Goal: Information Seeking & Learning: Learn about a topic

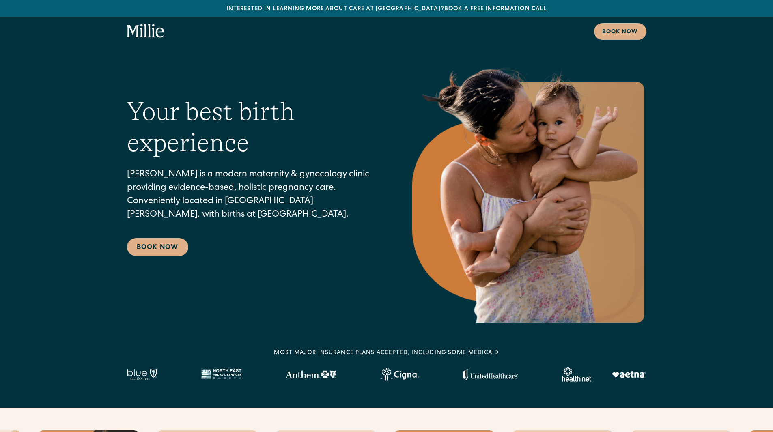
click at [147, 31] on icon "home" at bounding box center [145, 31] width 37 height 15
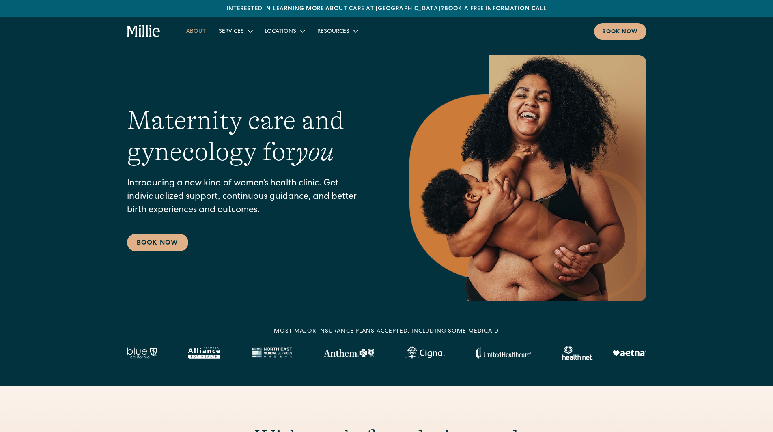
click at [200, 30] on link "About" at bounding box center [196, 30] width 32 height 13
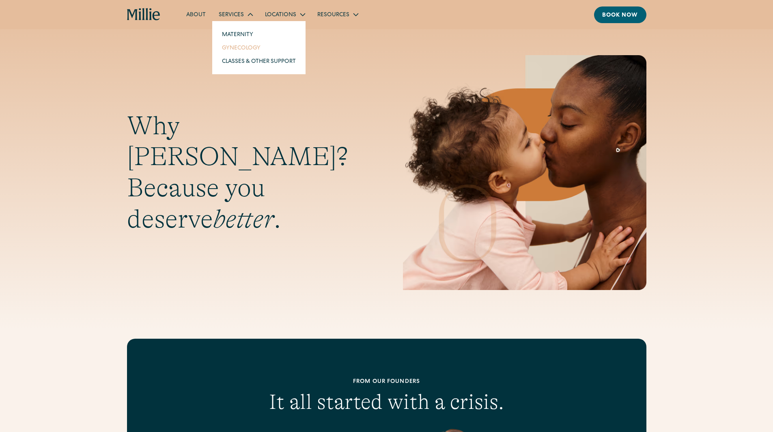
click at [244, 44] on link "Gynecology" at bounding box center [259, 47] width 87 height 13
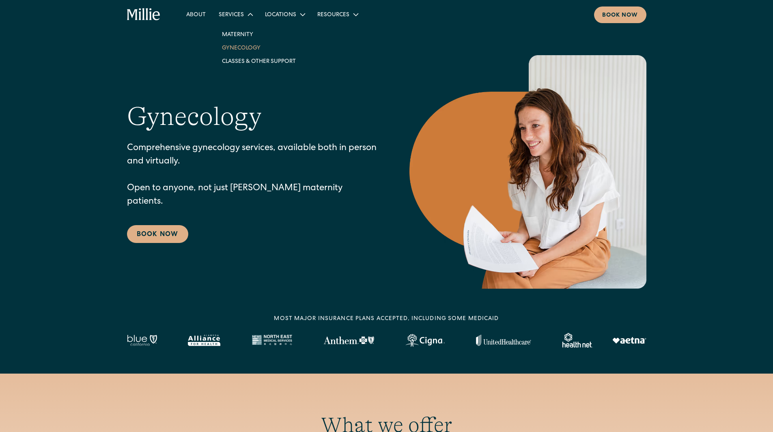
click at [228, 13] on div "Services" at bounding box center [231, 15] width 25 height 9
click at [241, 30] on link "Maternity" at bounding box center [259, 34] width 87 height 13
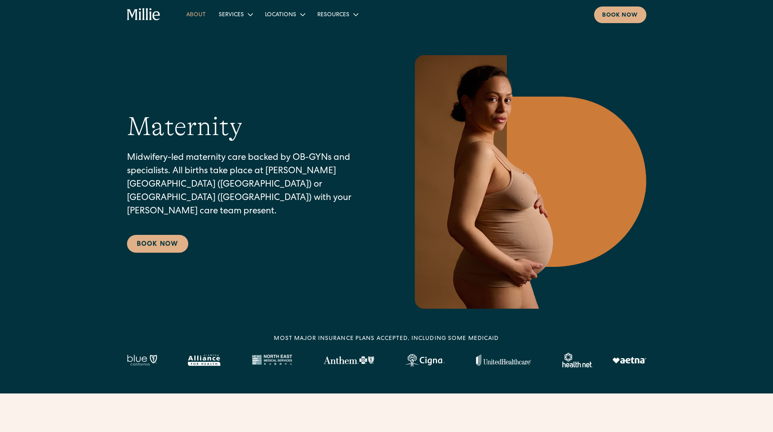
click at [194, 15] on link "About" at bounding box center [196, 14] width 32 height 13
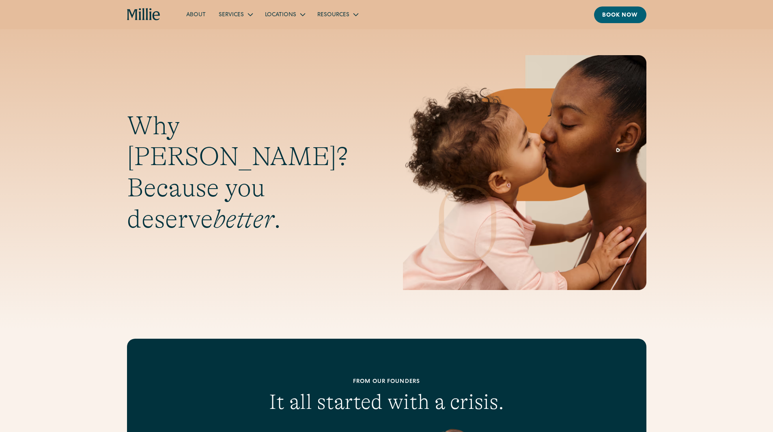
click at [194, 15] on link "About" at bounding box center [196, 14] width 32 height 13
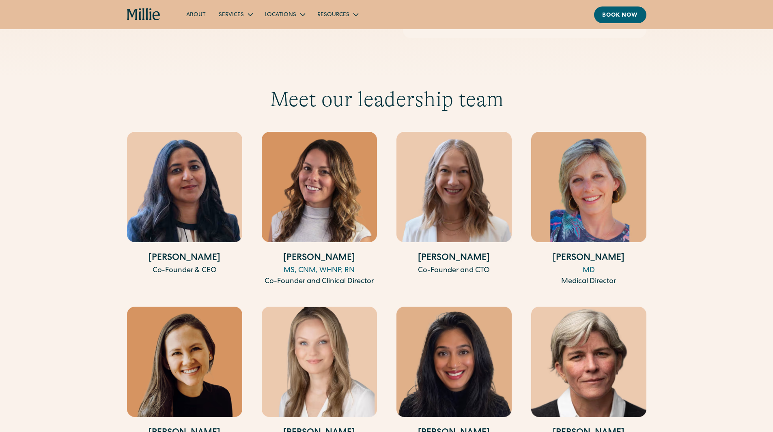
scroll to position [1461, 0]
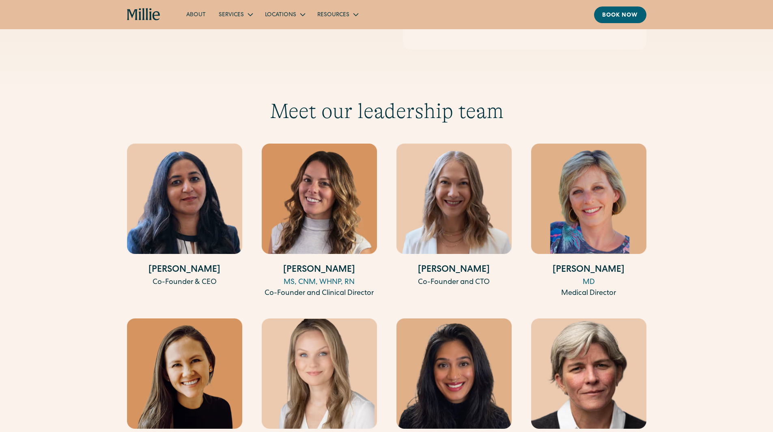
click at [588, 183] on img at bounding box center [588, 199] width 115 height 110
click at [588, 194] on img at bounding box center [588, 199] width 115 height 110
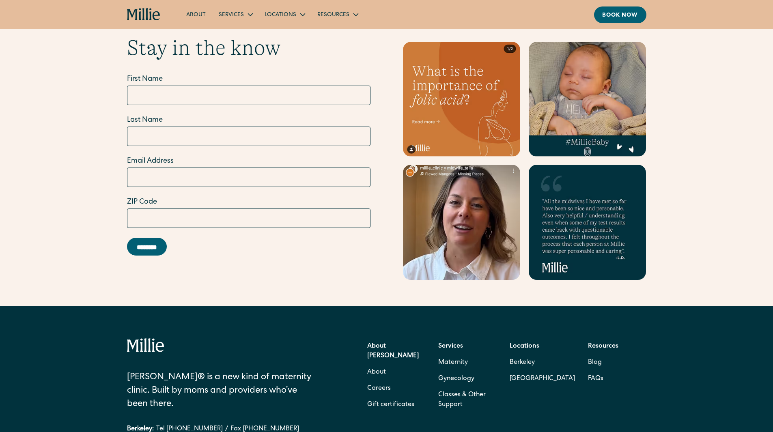
scroll to position [2395, 0]
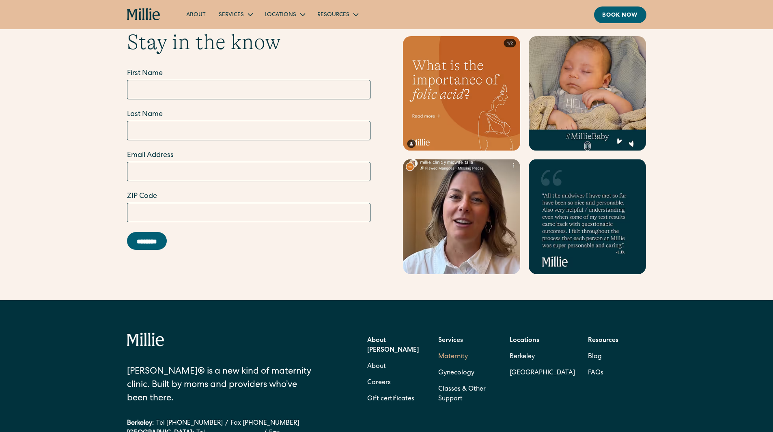
click at [455, 349] on link "Maternity" at bounding box center [453, 357] width 30 height 16
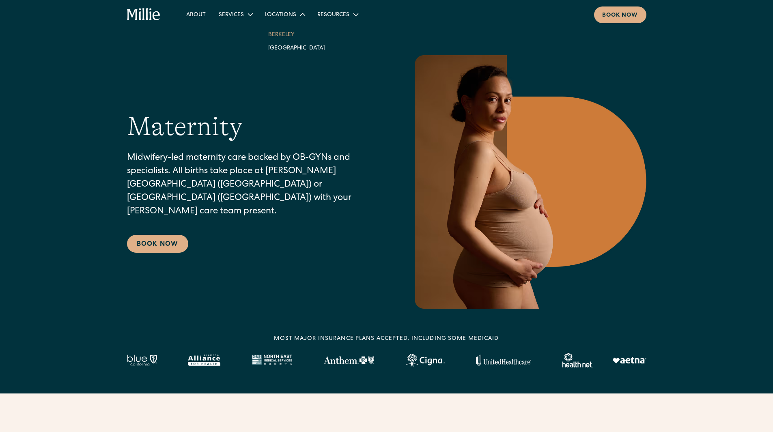
click at [274, 34] on link "Berkeley" at bounding box center [297, 34] width 70 height 13
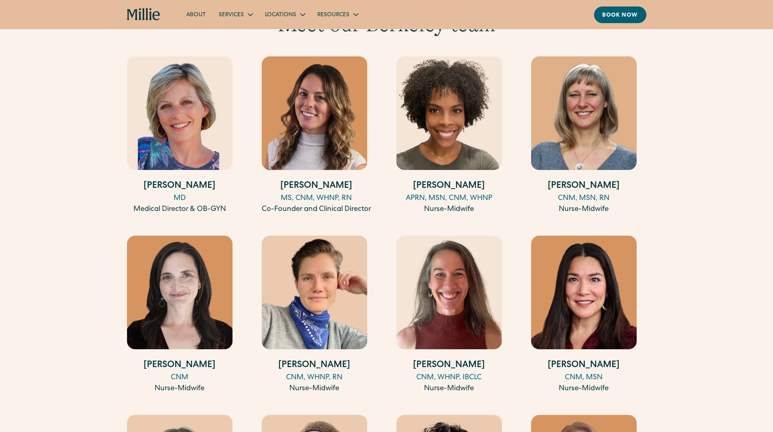
scroll to position [852, 0]
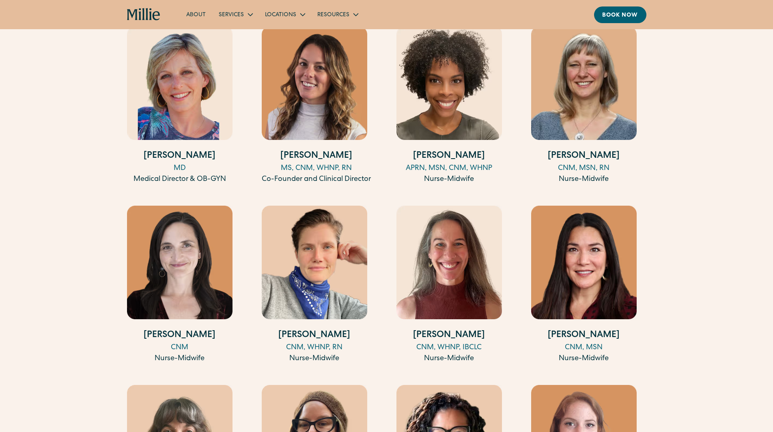
click at [177, 169] on div "MD" at bounding box center [180, 168] width 106 height 11
